Goal: Download file/media

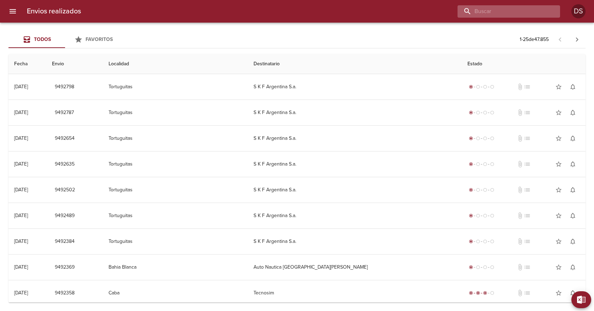
click at [526, 12] on input "buscar" at bounding box center [502, 11] width 90 height 12
paste input "85674"
type input "85674"
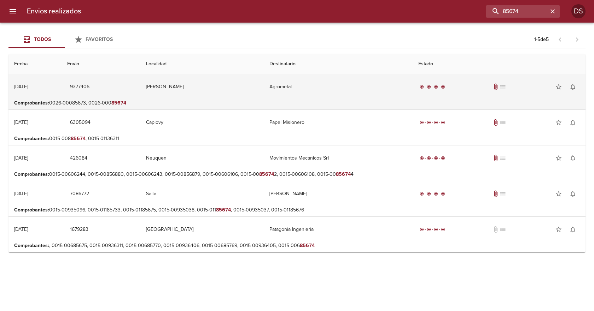
click at [379, 83] on td "Agrometal" at bounding box center [338, 86] width 149 height 25
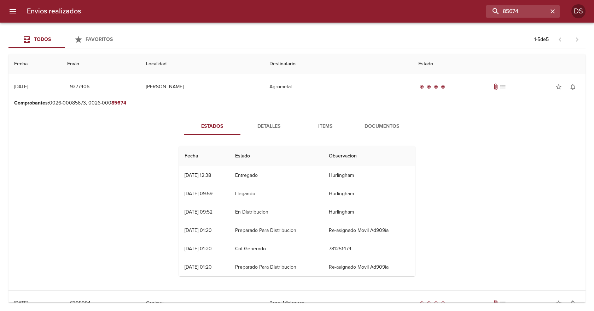
click at [380, 125] on span "Documentos" at bounding box center [382, 126] width 48 height 9
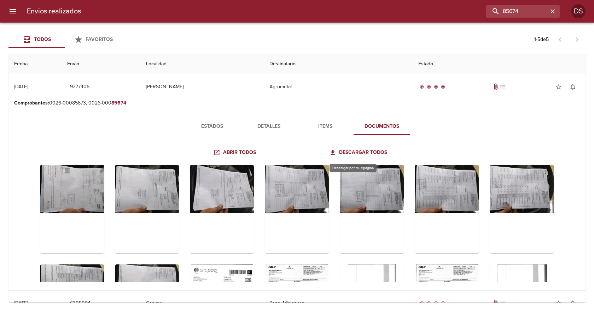
click at [369, 150] on span "Descargar todos" at bounding box center [359, 152] width 57 height 9
